Goal: Task Accomplishment & Management: Use online tool/utility

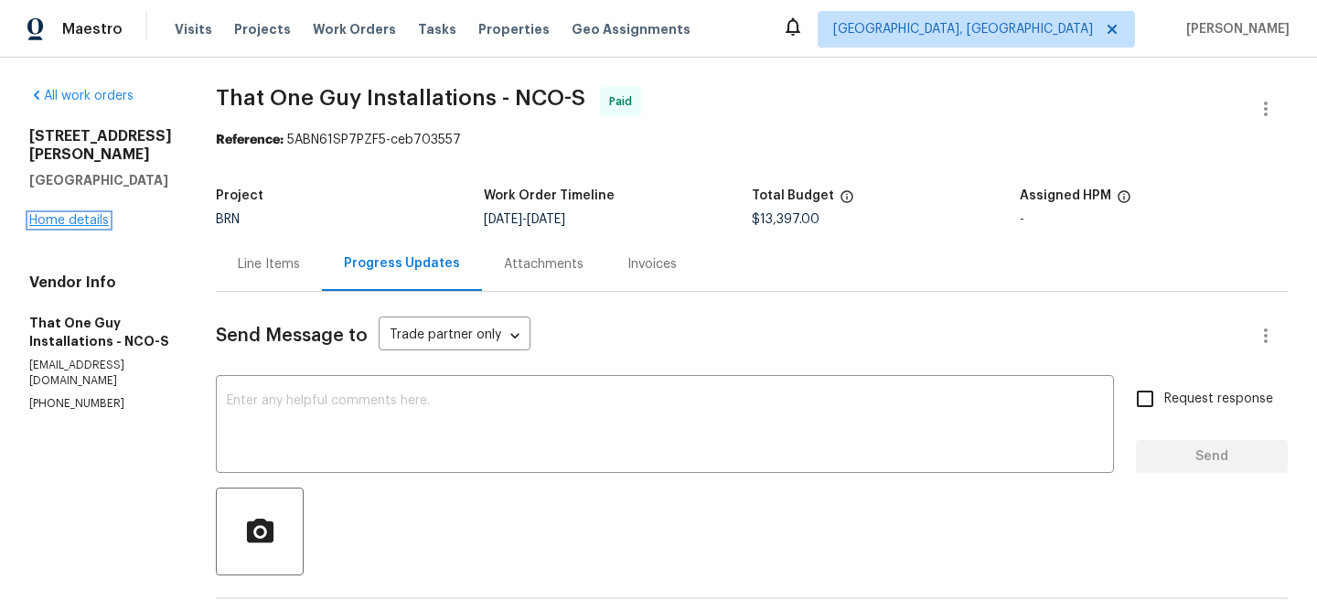
click at [94, 227] on link "Home details" at bounding box center [69, 220] width 80 height 13
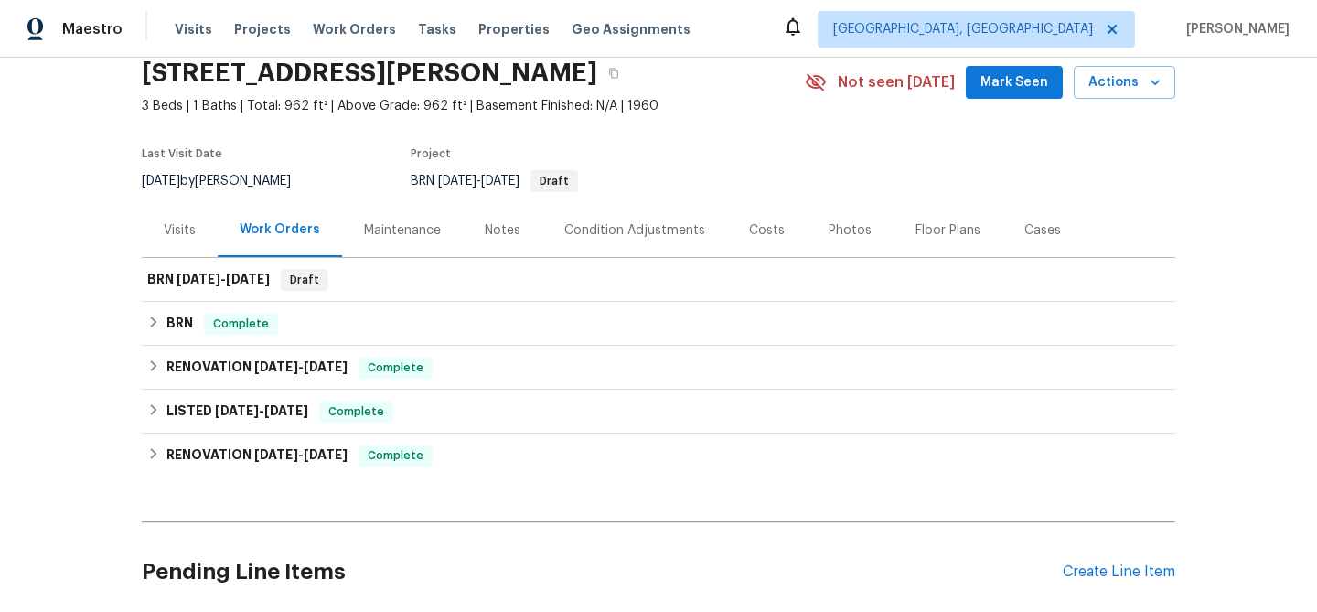
scroll to position [32, 0]
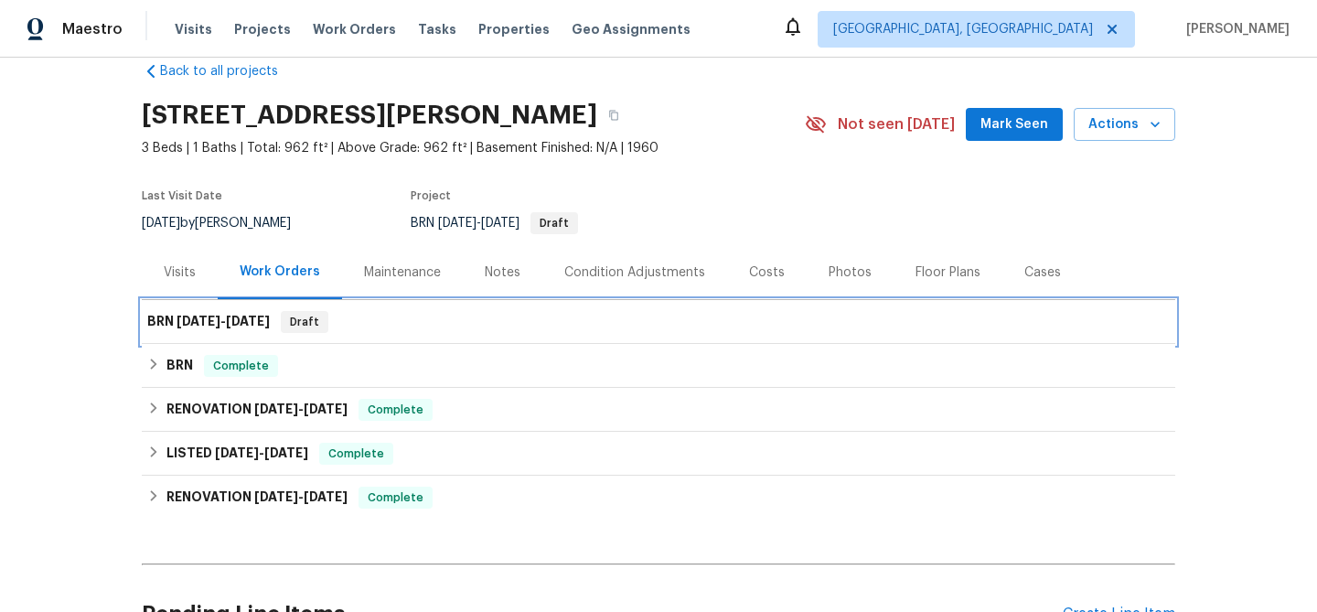
click at [202, 320] on span "8/29/25" at bounding box center [199, 321] width 44 height 13
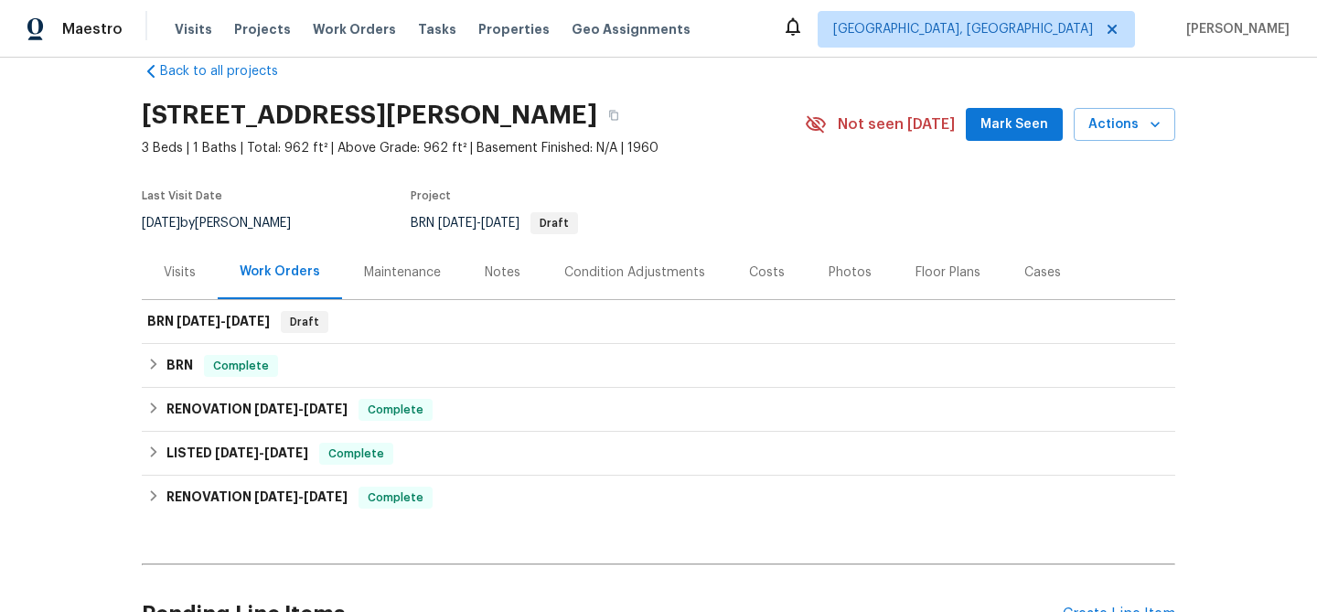
click at [87, 267] on div "Back to all projects 1153 Sherman St, Longmont, CO 80501 3 Beds | 1 Baths | Tot…" at bounding box center [658, 335] width 1317 height 554
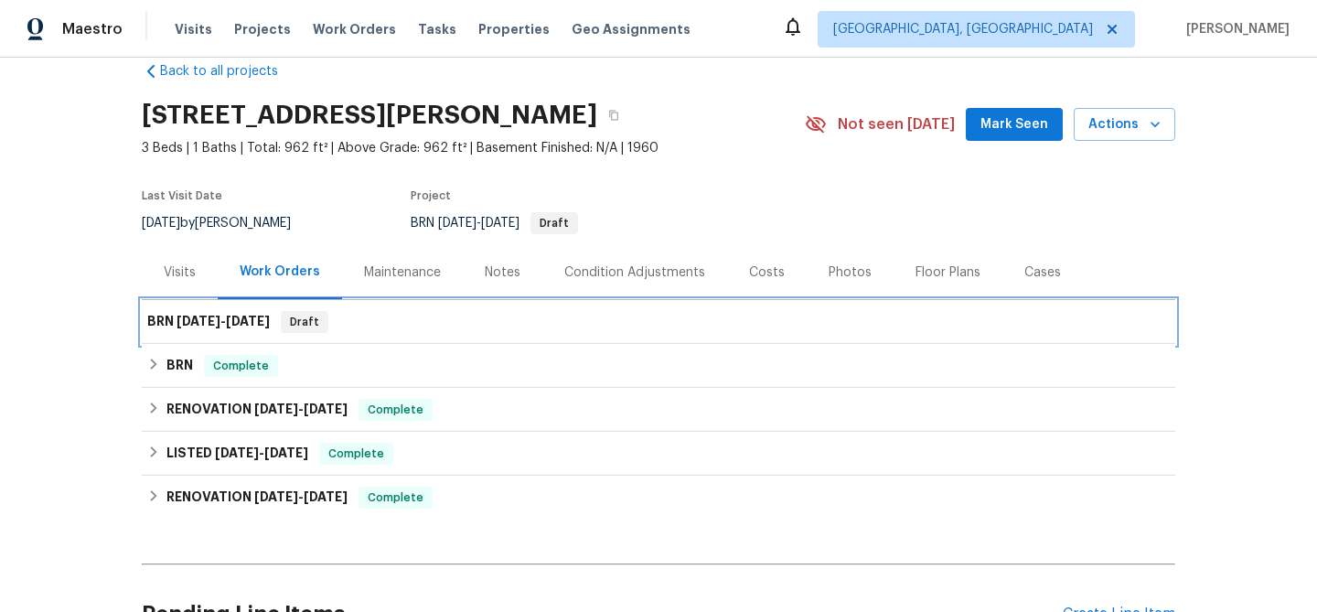
click at [189, 326] on span "8/29/25" at bounding box center [199, 321] width 44 height 13
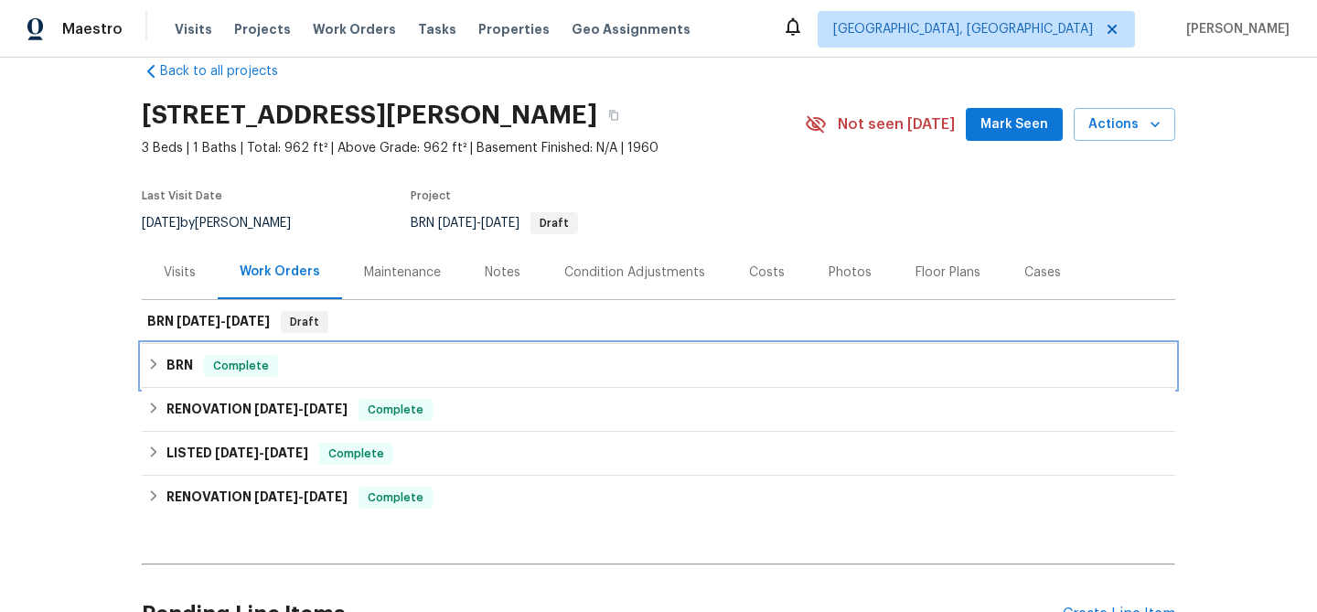
click at [165, 360] on div "BRN Complete" at bounding box center [658, 366] width 1022 height 22
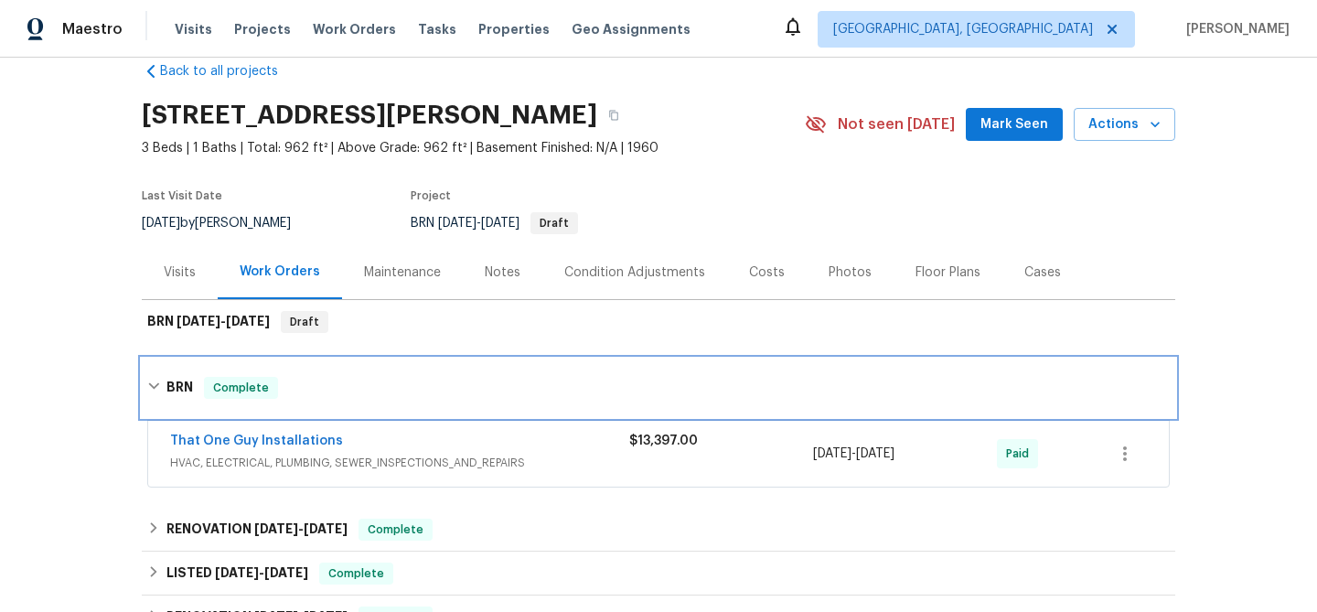
click at [165, 360] on div "BRN Complete" at bounding box center [658, 387] width 1033 height 59
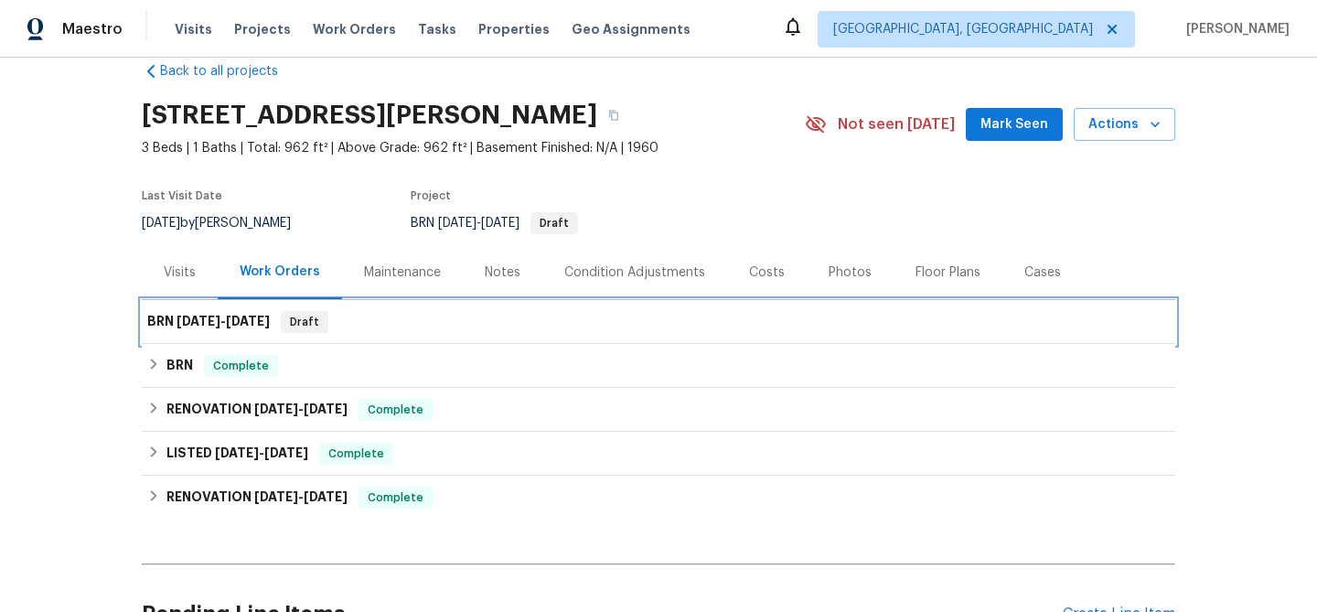
click at [198, 325] on span "8/29/25" at bounding box center [199, 321] width 44 height 13
click at [314, 321] on span "Draft" at bounding box center [305, 322] width 44 height 18
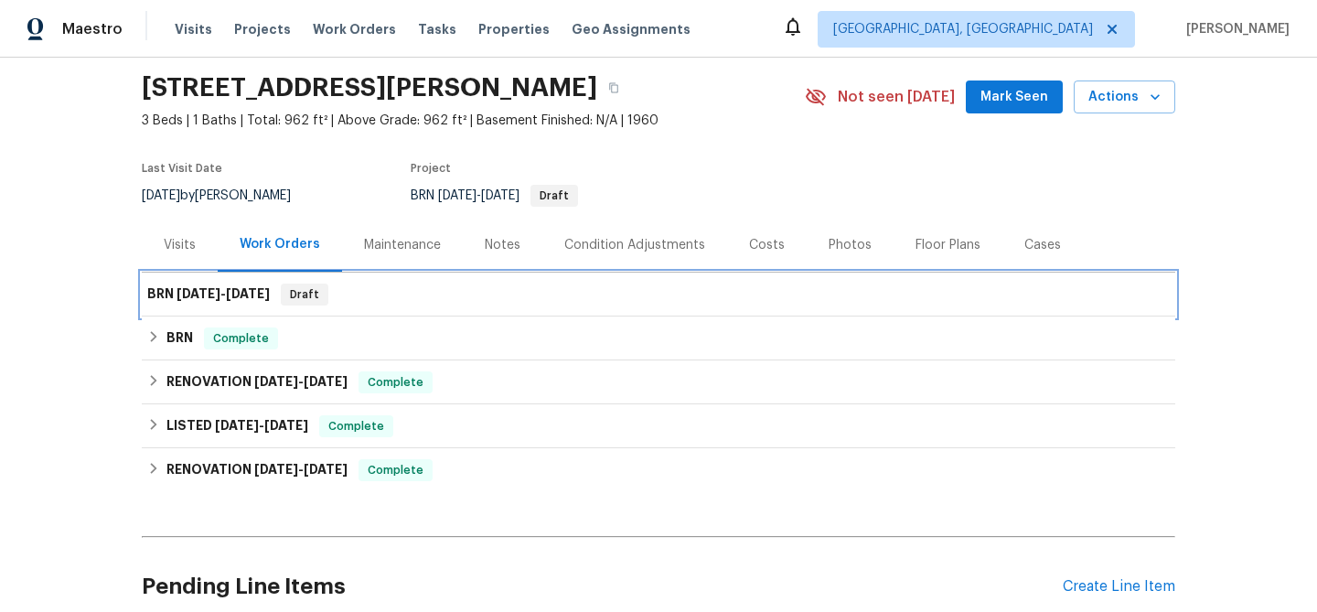
scroll to position [0, 0]
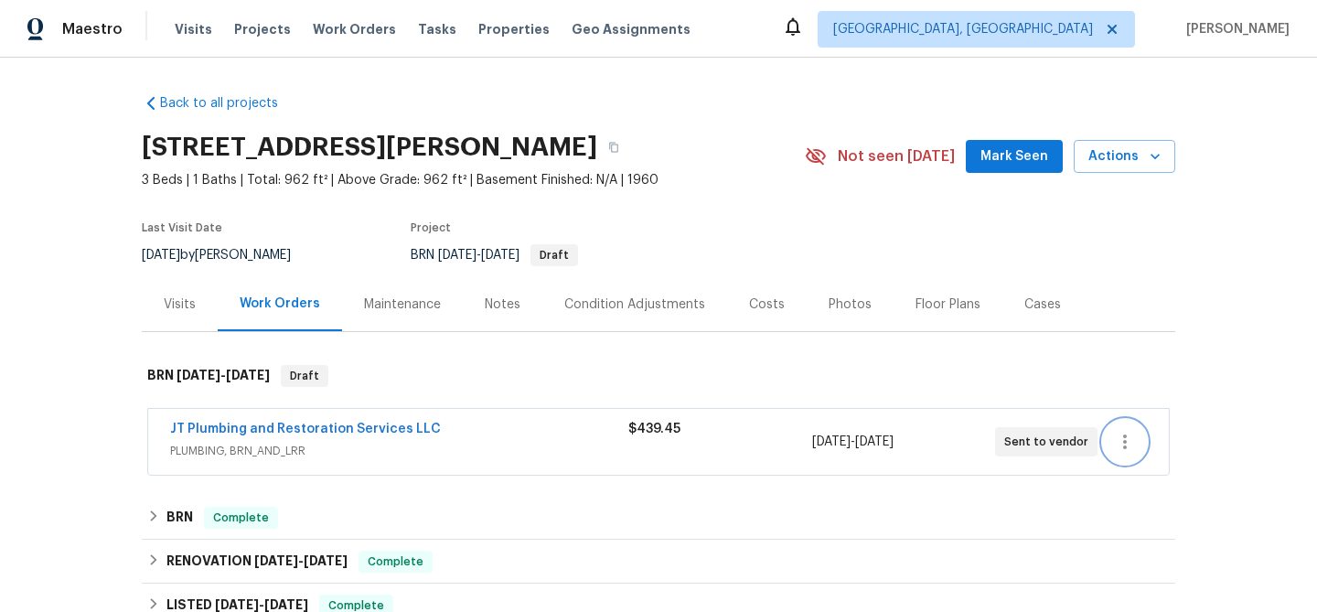
click at [1119, 450] on icon "button" at bounding box center [1125, 442] width 22 height 22
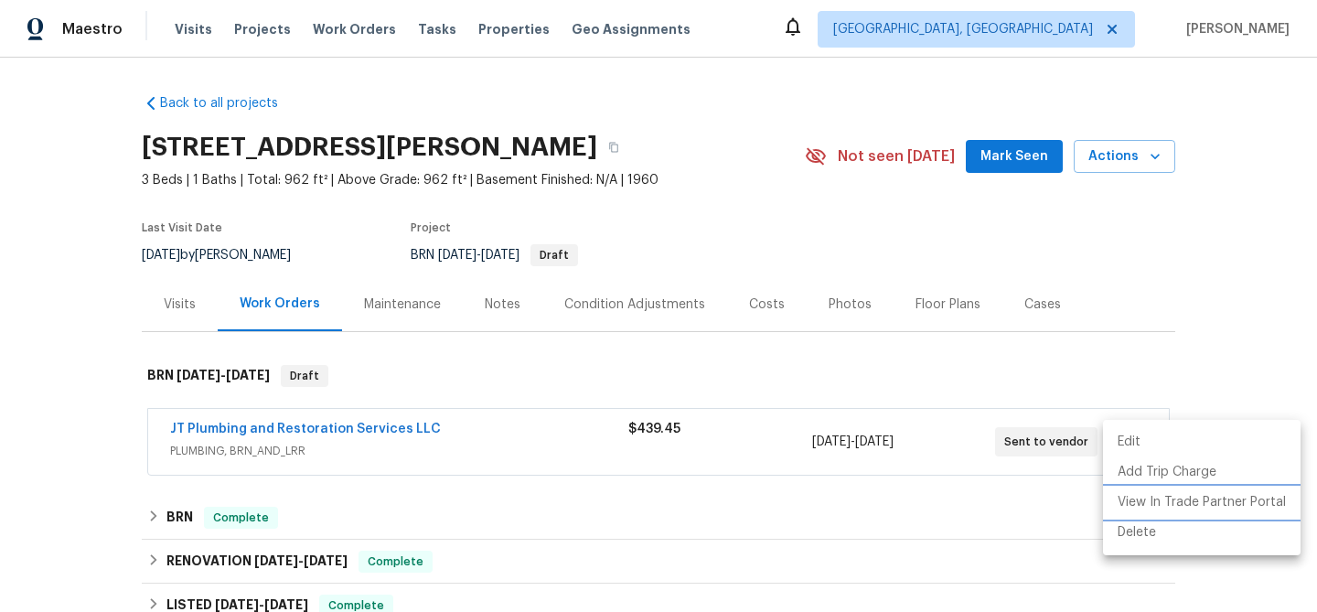
click at [1150, 505] on li "View In Trade Partner Portal" at bounding box center [1202, 502] width 198 height 30
click at [53, 155] on div at bounding box center [658, 306] width 1317 height 612
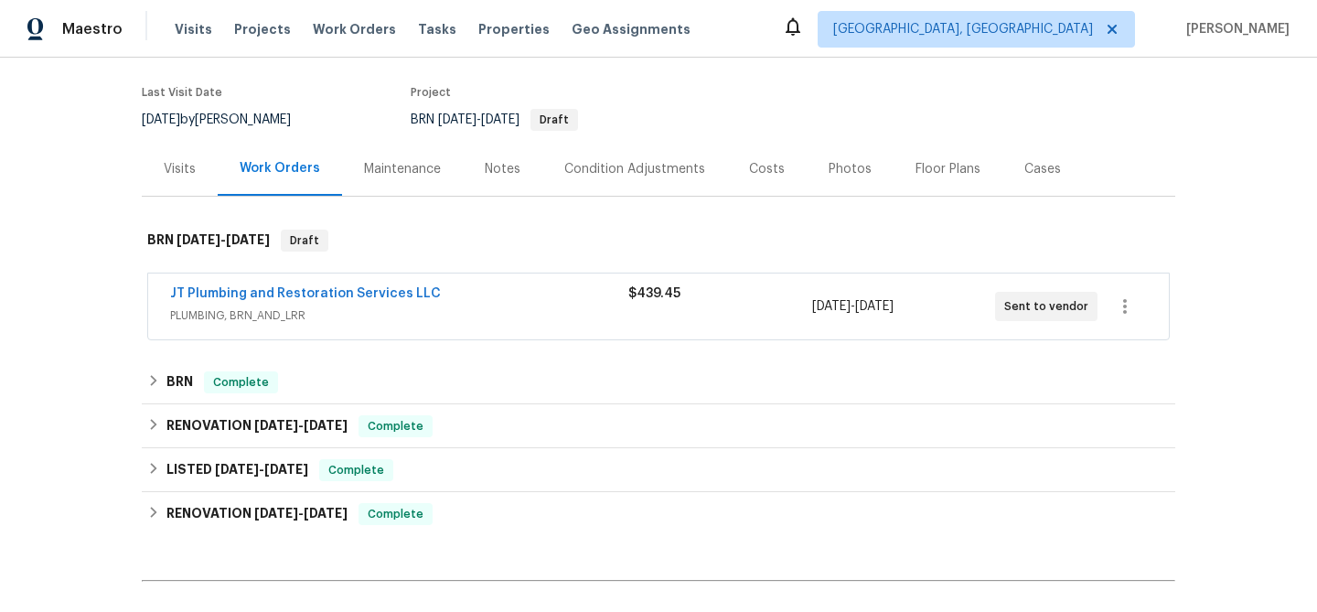
scroll to position [138, 0]
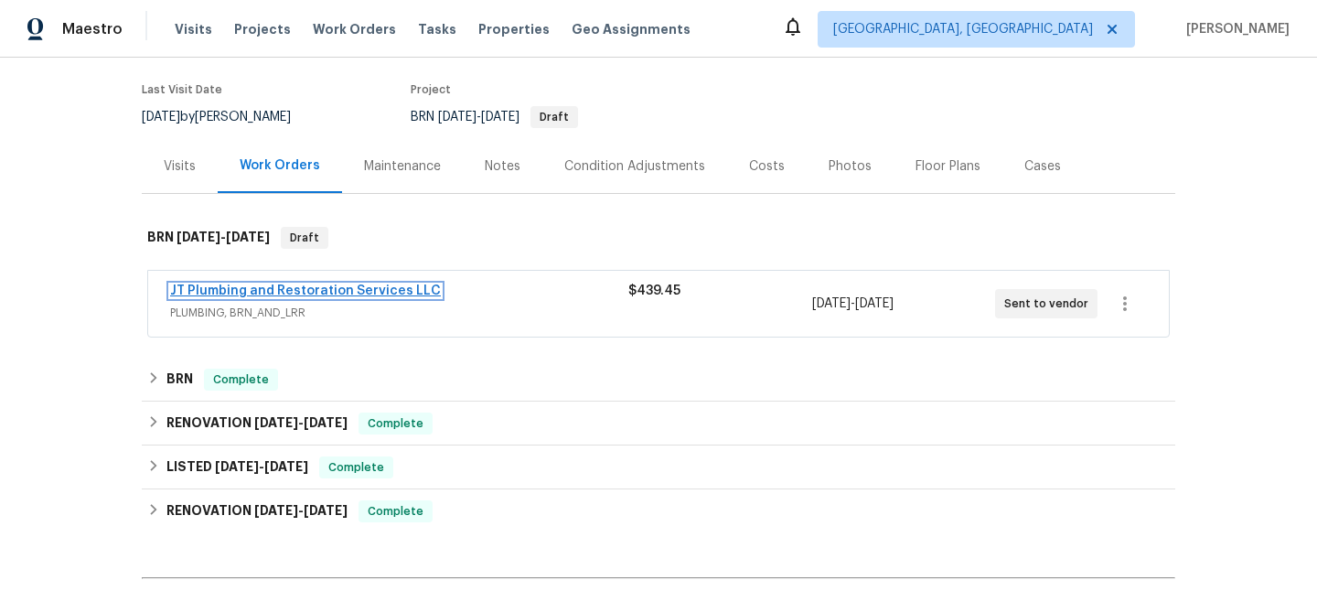
click at [368, 291] on link "JT Plumbing and Restoration Services LLC" at bounding box center [305, 290] width 271 height 13
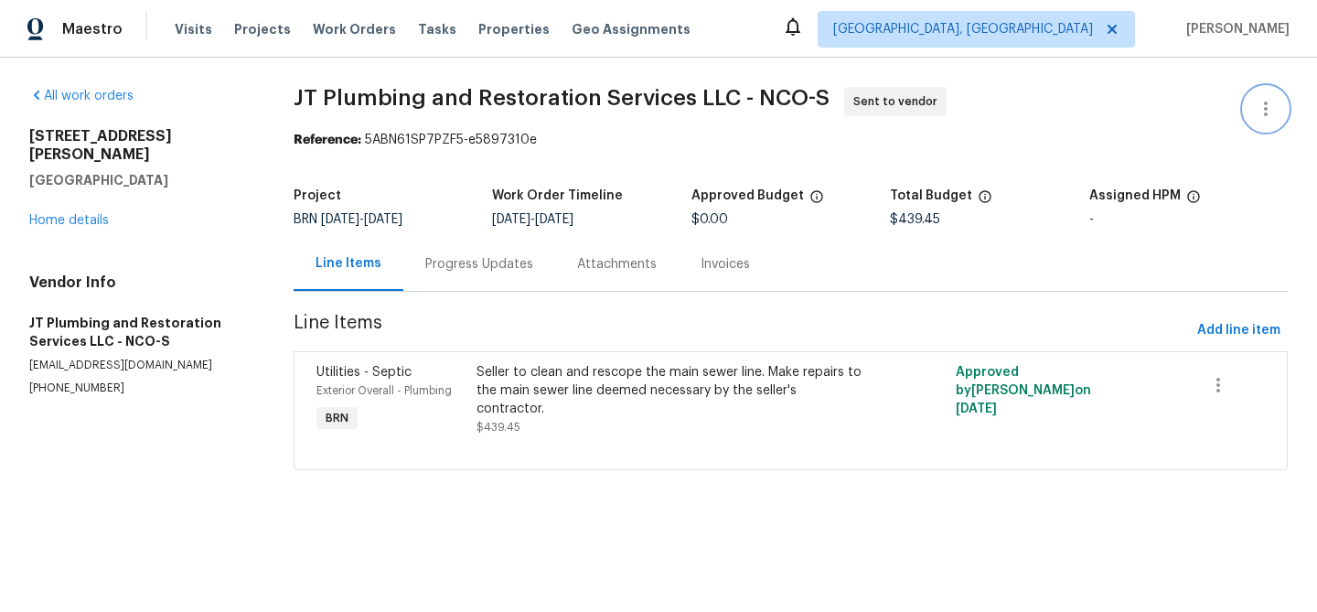
click at [1264, 105] on icon "button" at bounding box center [1266, 109] width 22 height 22
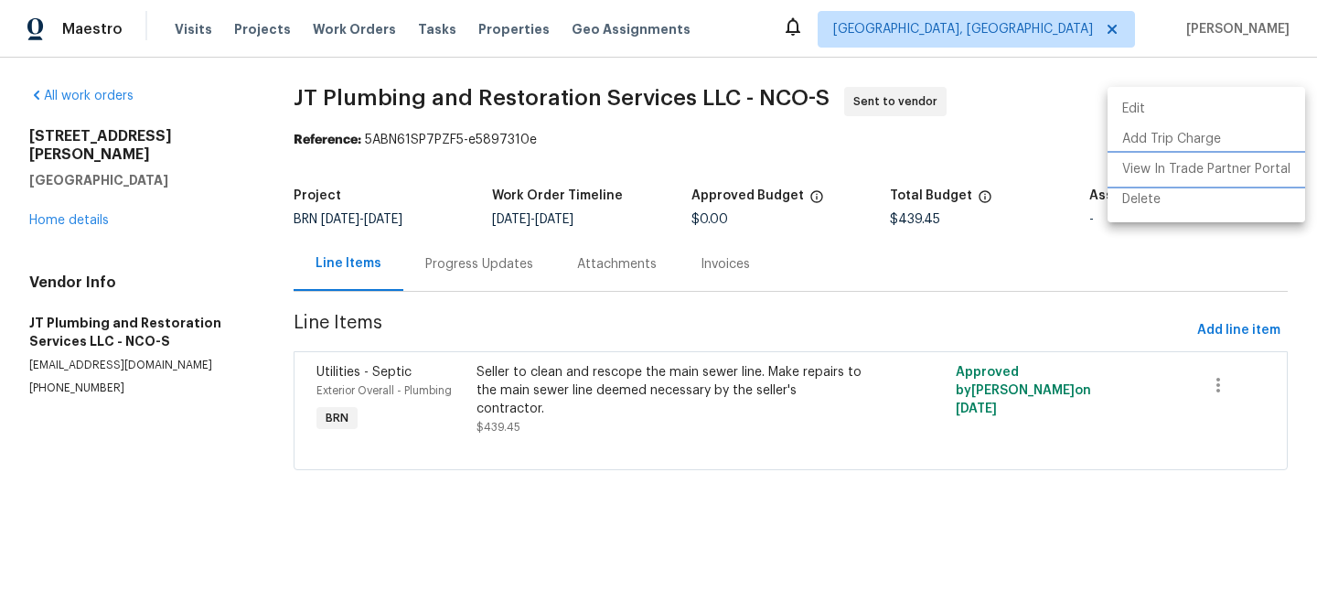
click at [1200, 177] on li "View In Trade Partner Portal" at bounding box center [1206, 170] width 198 height 30
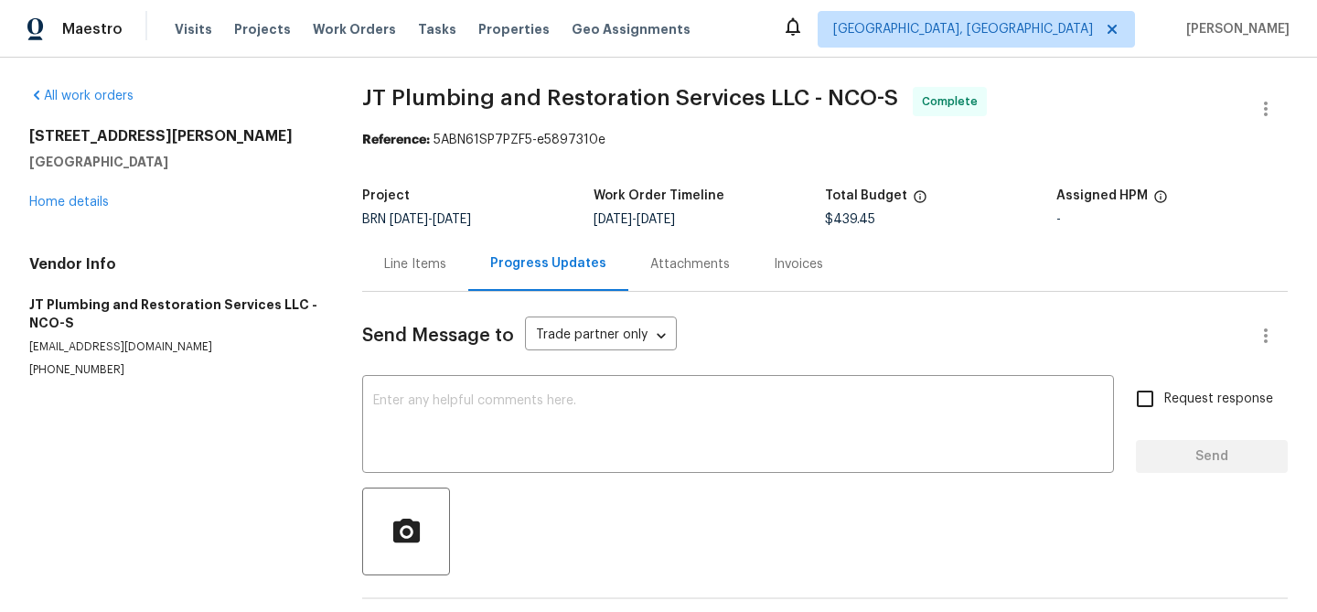
click at [374, 238] on div "Line Items" at bounding box center [415, 264] width 106 height 54
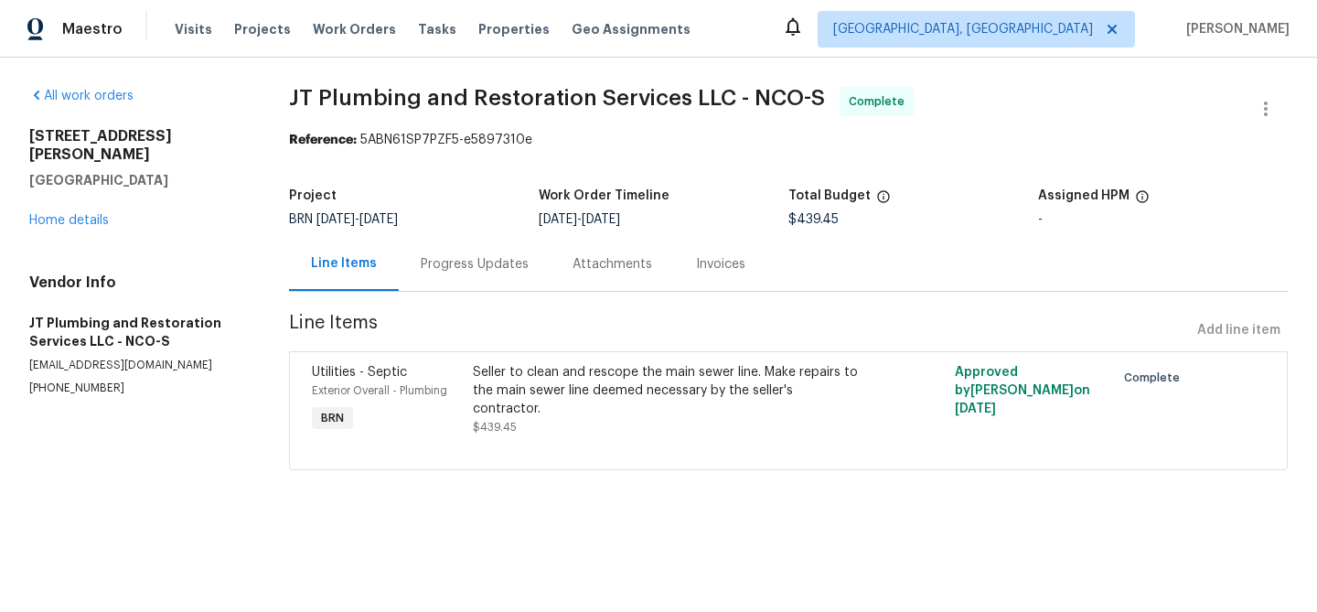
click at [485, 267] on div "Progress Updates" at bounding box center [475, 264] width 108 height 18
